Goal: Obtain resource: Obtain resource

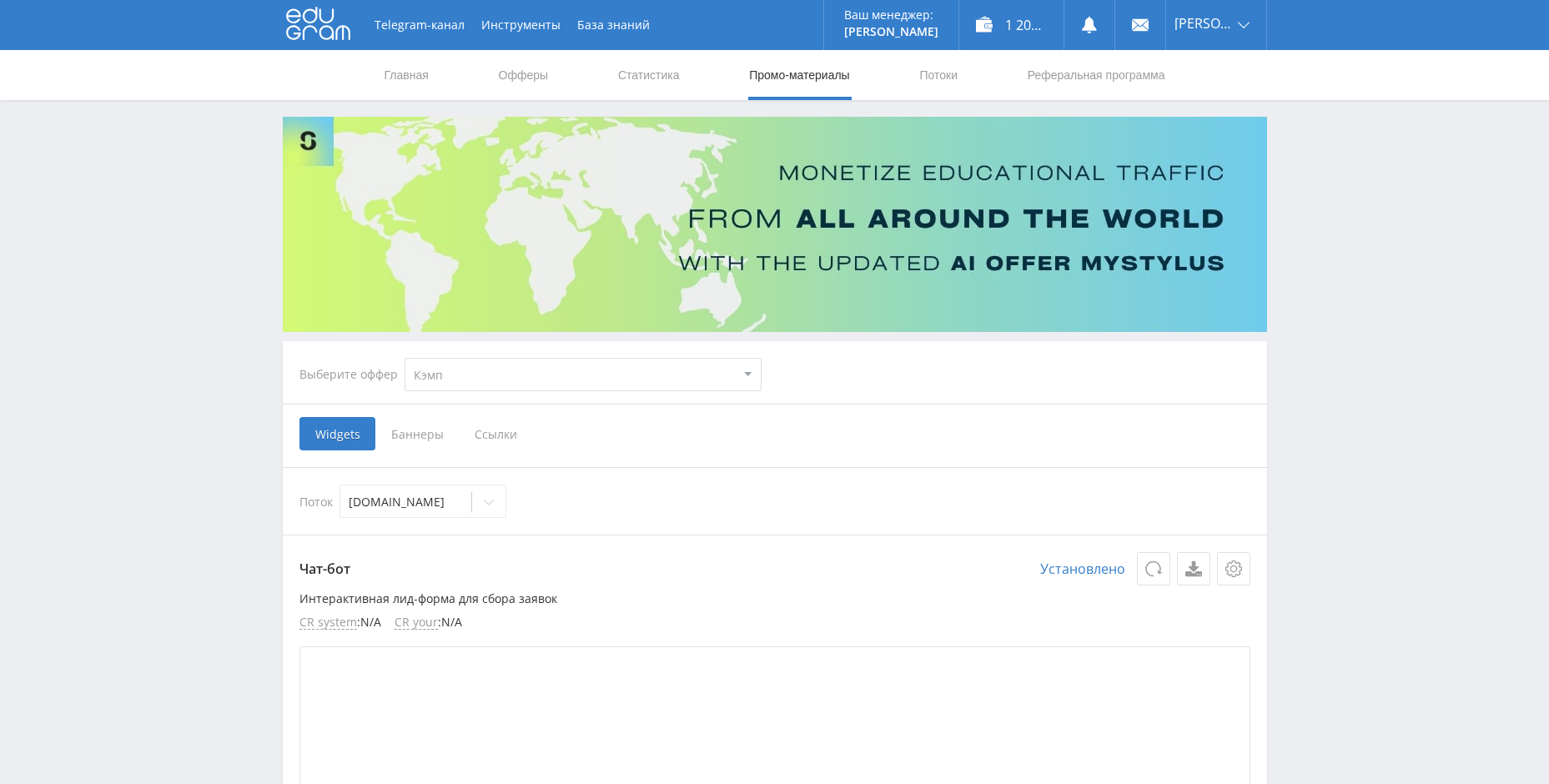
select select "340"
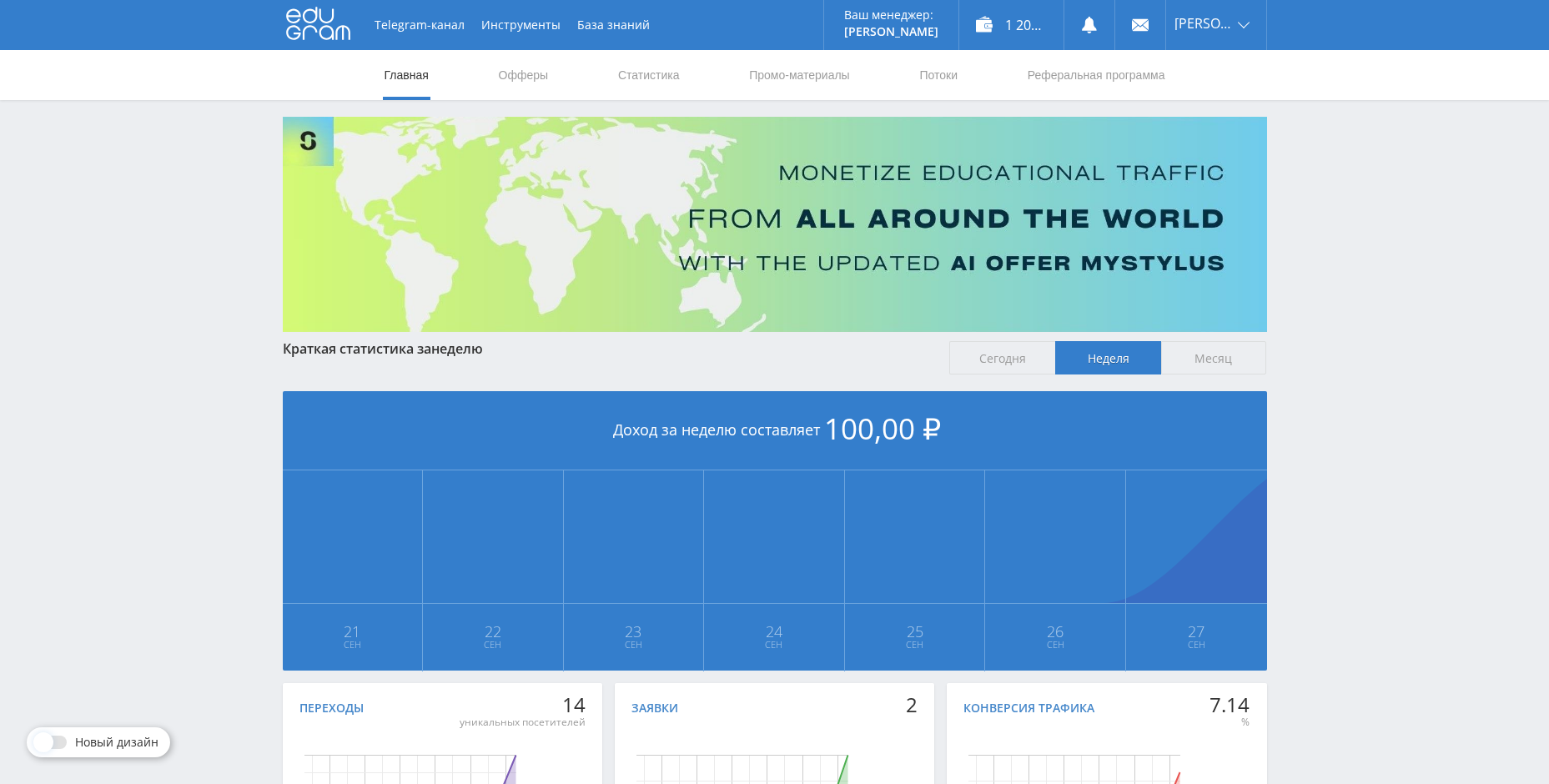
click at [61, 736] on div at bounding box center [51, 742] width 46 height 14
